Goal: Information Seeking & Learning: Learn about a topic

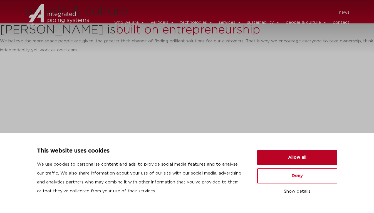
click at [298, 158] on button "Allow all" at bounding box center [297, 157] width 80 height 15
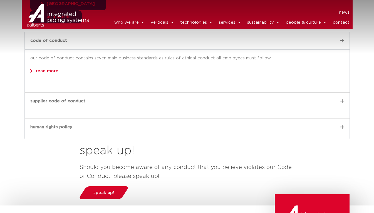
scroll to position [1983, 0]
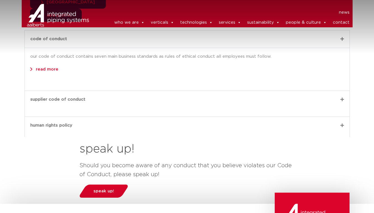
click at [344, 123] on icon at bounding box center [343, 125] width 4 height 4
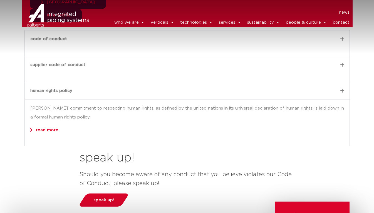
click at [344, 36] on div "news news who we are we are Aalberts integrated piping systems our mission our …" at bounding box center [224, 18] width 258 height 36
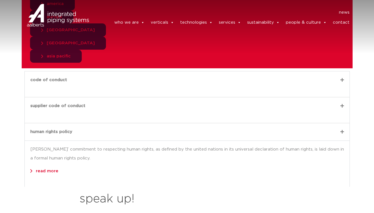
scroll to position [1942, 0]
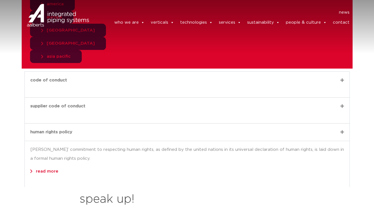
click at [342, 97] on div "supplier code of conduct" at bounding box center [187, 105] width 325 height 17
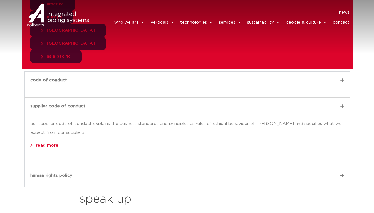
click at [339, 36] on header "news news who we are we are Aalberts integrated piping systems our mission our …" at bounding box center [187, 18] width 374 height 36
click at [345, 72] on div "code of conduct" at bounding box center [187, 80] width 325 height 17
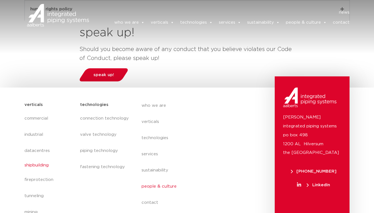
scroll to position [2097, 0]
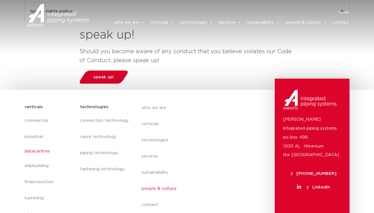
click at [28, 145] on link "datacentres" at bounding box center [49, 151] width 50 height 13
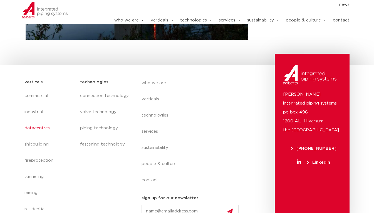
scroll to position [276, 0]
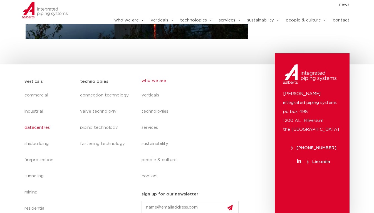
click at [152, 82] on link "who we are" at bounding box center [193, 80] width 102 height 13
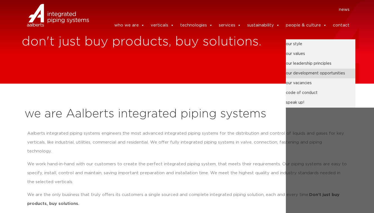
click at [318, 72] on link "our development opportunities" at bounding box center [321, 73] width 70 height 10
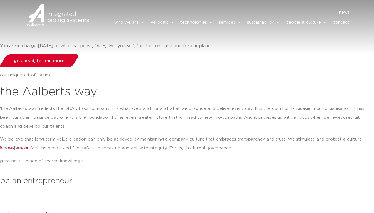
scroll to position [227, 0]
